Goal: Communication & Community: Answer question/provide support

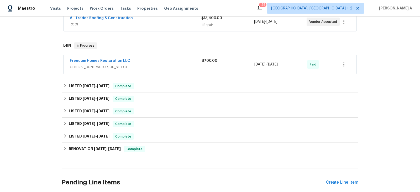
scroll to position [97, 0]
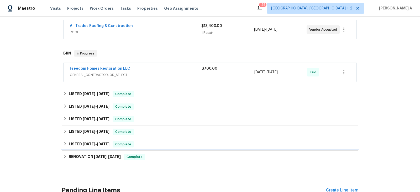
click at [135, 157] on span "Complete" at bounding box center [134, 157] width 20 height 5
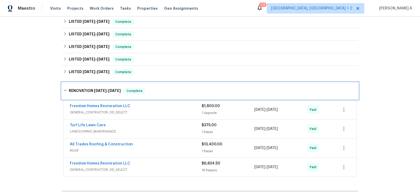
scroll to position [207, 0]
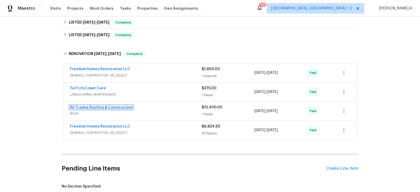
click at [104, 107] on link "All Trades Roofing & Construction" at bounding box center [101, 108] width 63 height 4
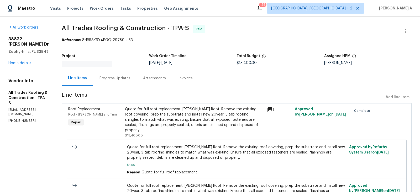
click at [185, 80] on div "Invoices" at bounding box center [185, 78] width 27 height 15
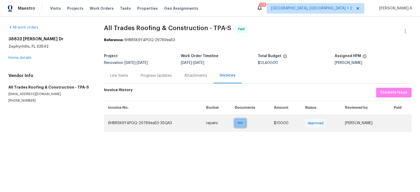
click at [238, 124] on span "PDF" at bounding box center [242, 123] width 8 height 5
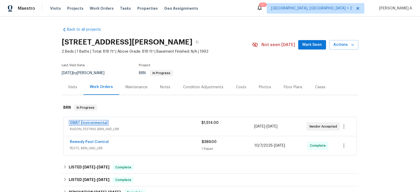
click at [98, 123] on link "SWAT Environmental" at bounding box center [89, 123] width 38 height 4
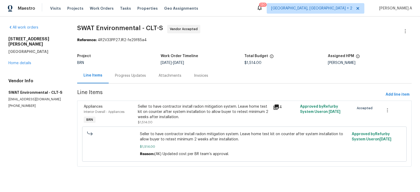
click at [130, 76] on div "Progress Updates" at bounding box center [130, 75] width 31 height 5
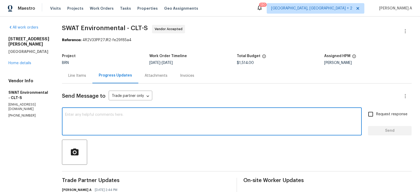
click at [134, 125] on textarea at bounding box center [211, 122] width 293 height 18
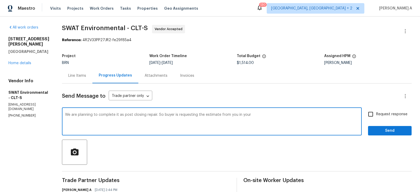
click at [0, 0] on span "a post-closing" at bounding box center [0, 0] width 0 height 0
click at [252, 114] on textarea "We are planning to complete it as a post-closing repair. So buyer is requesting…" at bounding box center [211, 122] width 293 height 18
drag, startPoint x: 236, startPoint y: 115, endPoint x: 256, endPoint y: 114, distance: 20.2
click at [256, 114] on textarea "We are planning to complete it as a post-closing repair. So buyer is requesting…" at bounding box center [211, 122] width 293 height 18
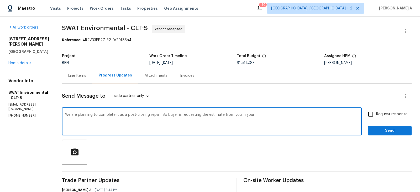
drag, startPoint x: 218, startPoint y: 114, endPoint x: 271, endPoint y: 118, distance: 53.4
click at [272, 118] on textarea "We are planning to complete it as a post-closing repair. So buyer is requesting…" at bounding box center [211, 122] width 293 height 18
click at [0, 0] on span "Correct the article" at bounding box center [0, 0] width 0 height 0
click at [246, 116] on textarea "We are planning to complete it as a post-closing repair. So the buyer is reques…" at bounding box center [211, 122] width 293 height 18
click at [0, 0] on span "Correct the spelling error" at bounding box center [0, 0] width 0 height 0
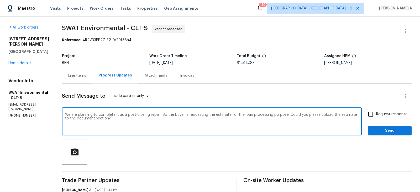
type textarea "We are planning to complete it as a post-closing repair. So the buyer is reques…"
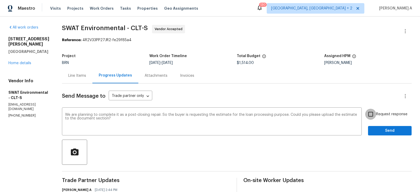
click at [370, 114] on input "Request response" at bounding box center [370, 114] width 11 height 11
checkbox input "true"
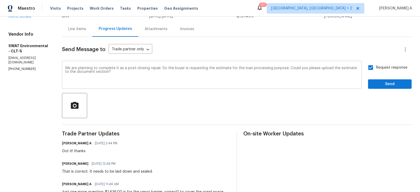
scroll to position [46, 0]
click at [383, 82] on span "Send" at bounding box center [389, 85] width 35 height 7
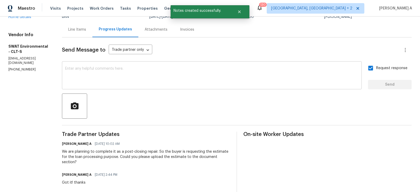
scroll to position [0, 0]
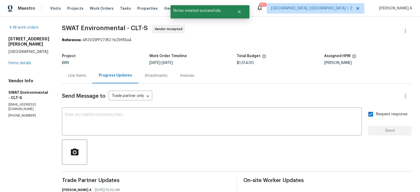
click at [20, 114] on p "[PHONE_NUMBER]" at bounding box center [28, 116] width 41 height 4
copy p "[PHONE_NUMBER]"
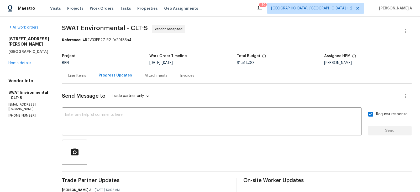
click at [180, 74] on div "Invoices" at bounding box center [187, 75] width 14 height 5
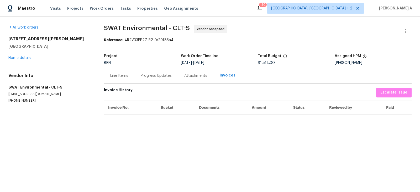
click at [115, 82] on div "Line Items" at bounding box center [119, 75] width 30 height 15
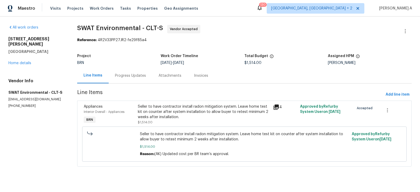
click at [131, 75] on div "Progress Updates" at bounding box center [130, 75] width 31 height 5
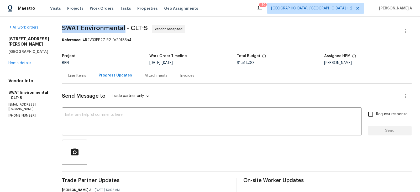
copy span "SWAT Environmental"
drag, startPoint x: 57, startPoint y: 29, endPoint x: 120, endPoint y: 29, distance: 63.0
click at [22, 105] on p "[EMAIL_ADDRESS][DOMAIN_NAME]" at bounding box center [28, 107] width 41 height 9
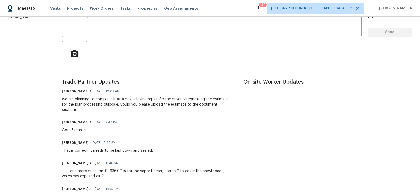
scroll to position [108, 0]
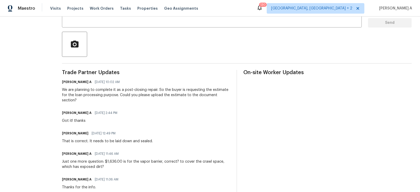
click at [65, 131] on h6 "[PERSON_NAME]" at bounding box center [75, 133] width 27 height 5
copy h6 "[PERSON_NAME]"
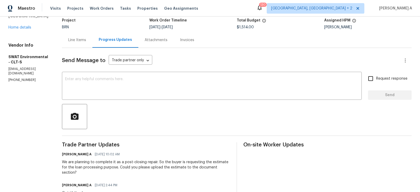
scroll to position [0, 0]
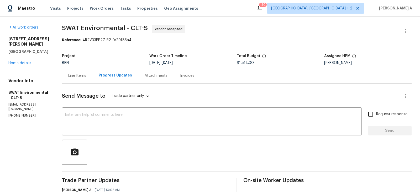
copy p "[PHONE_NUMBER]"
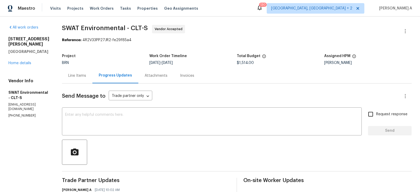
click at [75, 79] on div "Line Items" at bounding box center [77, 75] width 30 height 15
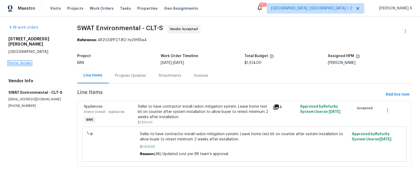
click at [26, 61] on link "Home details" at bounding box center [19, 63] width 23 height 4
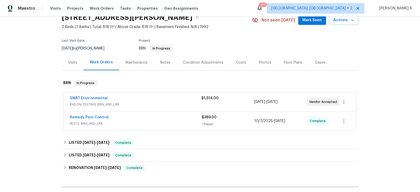
scroll to position [26, 0]
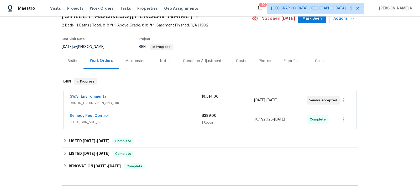
click at [100, 94] on span "SWAT Environmental" at bounding box center [89, 96] width 38 height 5
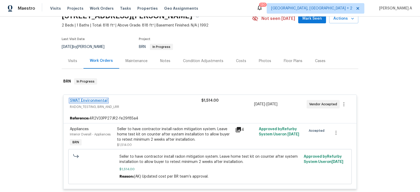
click at [103, 101] on link "SWAT Environmental" at bounding box center [89, 101] width 38 height 4
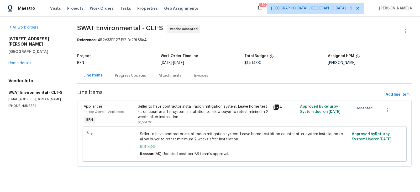
click at [127, 72] on div "Progress Updates" at bounding box center [131, 75] width 44 height 15
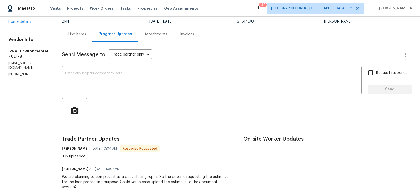
scroll to position [31, 0]
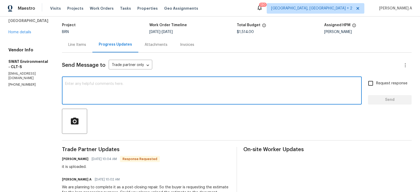
click at [102, 95] on textarea at bounding box center [211, 91] width 293 height 18
type textarea "Thank you!"
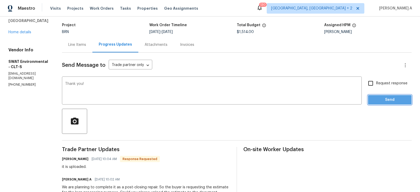
click at [400, 103] on span "Send" at bounding box center [389, 100] width 35 height 7
